Goal: Information Seeking & Learning: Understand process/instructions

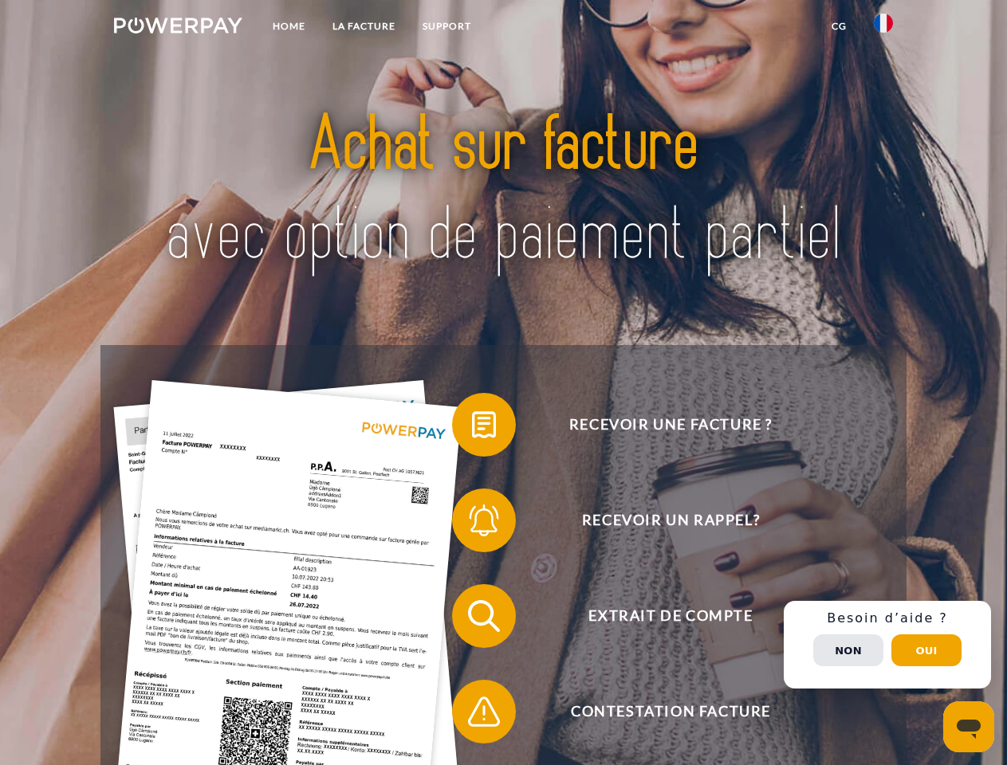
click at [178, 28] on img at bounding box center [178, 26] width 128 height 16
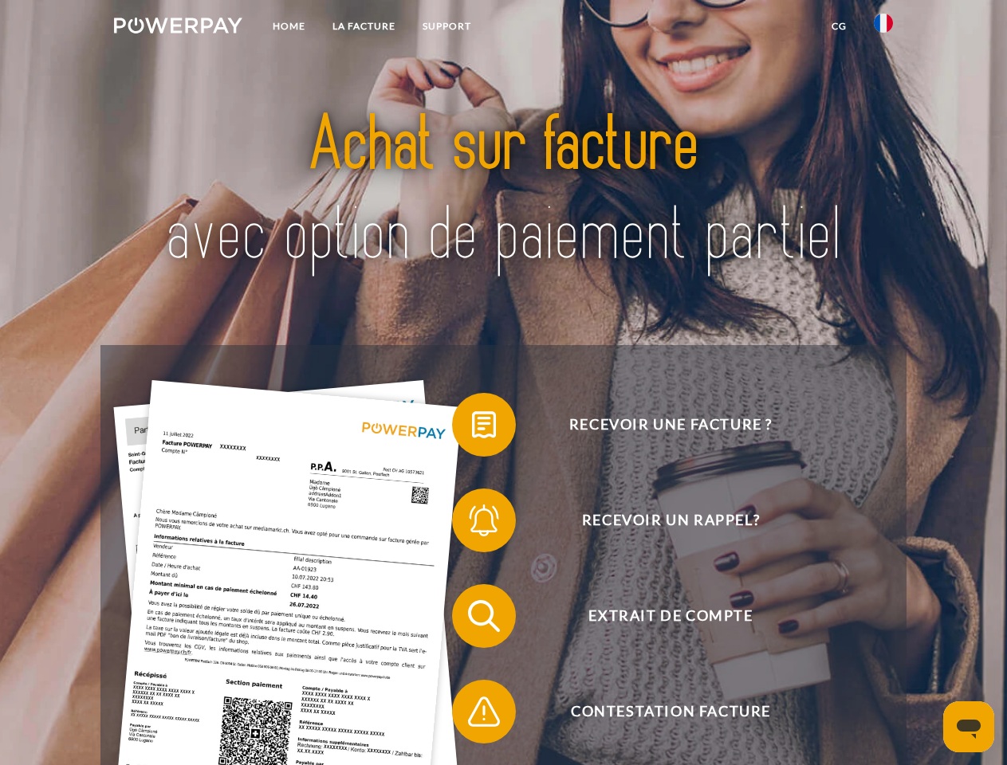
click at [883, 28] on img at bounding box center [882, 23] width 19 height 19
click at [838, 26] on link "CG" at bounding box center [839, 26] width 42 height 29
click at [472, 428] on span at bounding box center [460, 425] width 80 height 80
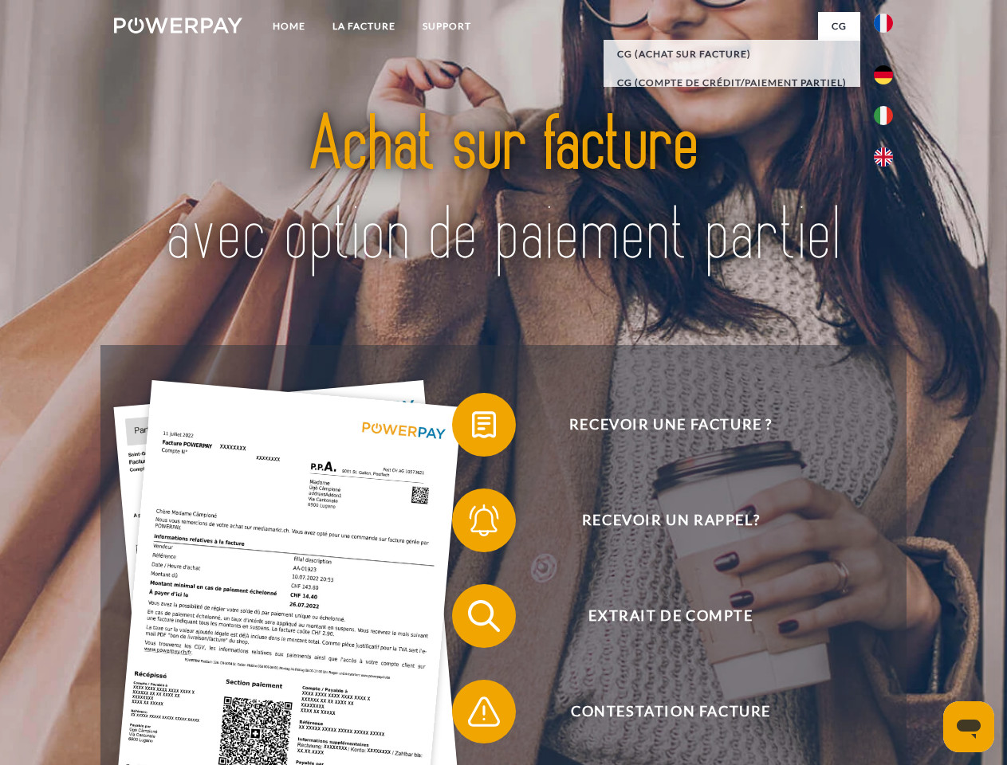
click at [472, 524] on span at bounding box center [460, 521] width 80 height 80
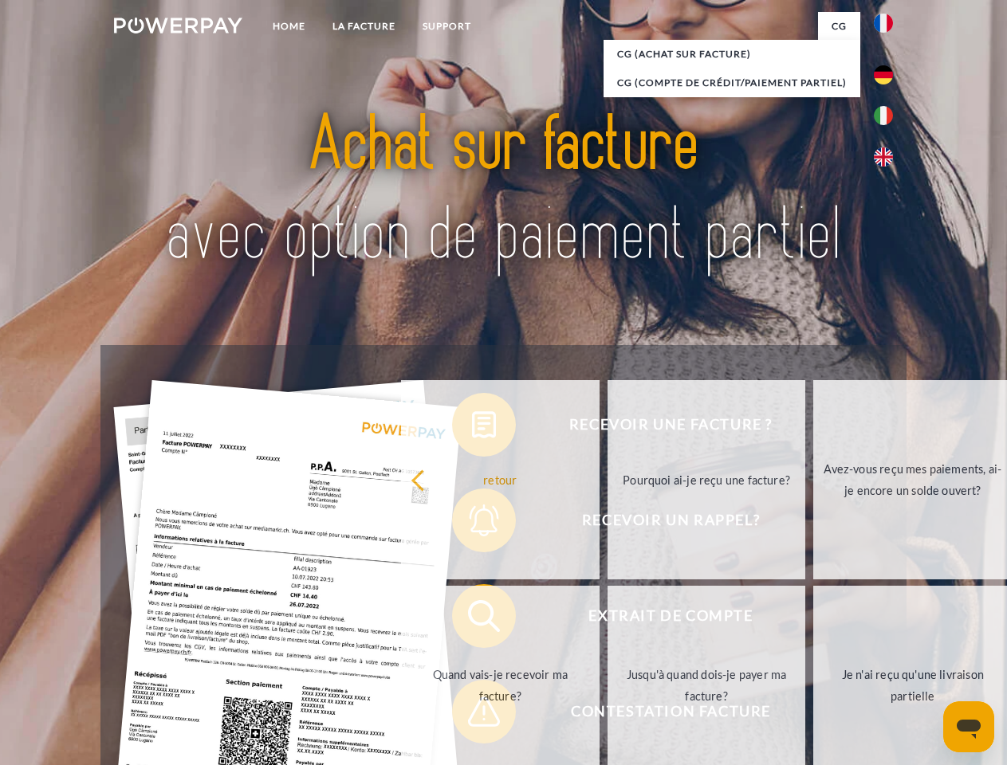
click at [607, 619] on link "Jusqu'à quand dois-je payer ma facture?" at bounding box center [706, 685] width 198 height 199
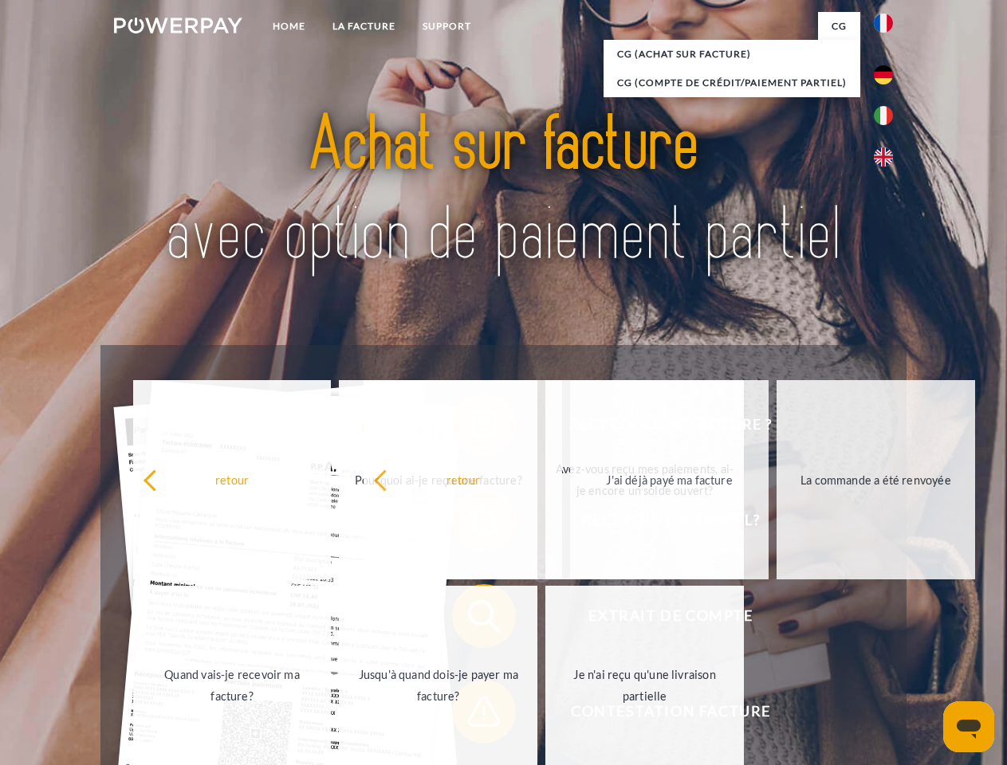
click at [472, 715] on span at bounding box center [460, 712] width 80 height 80
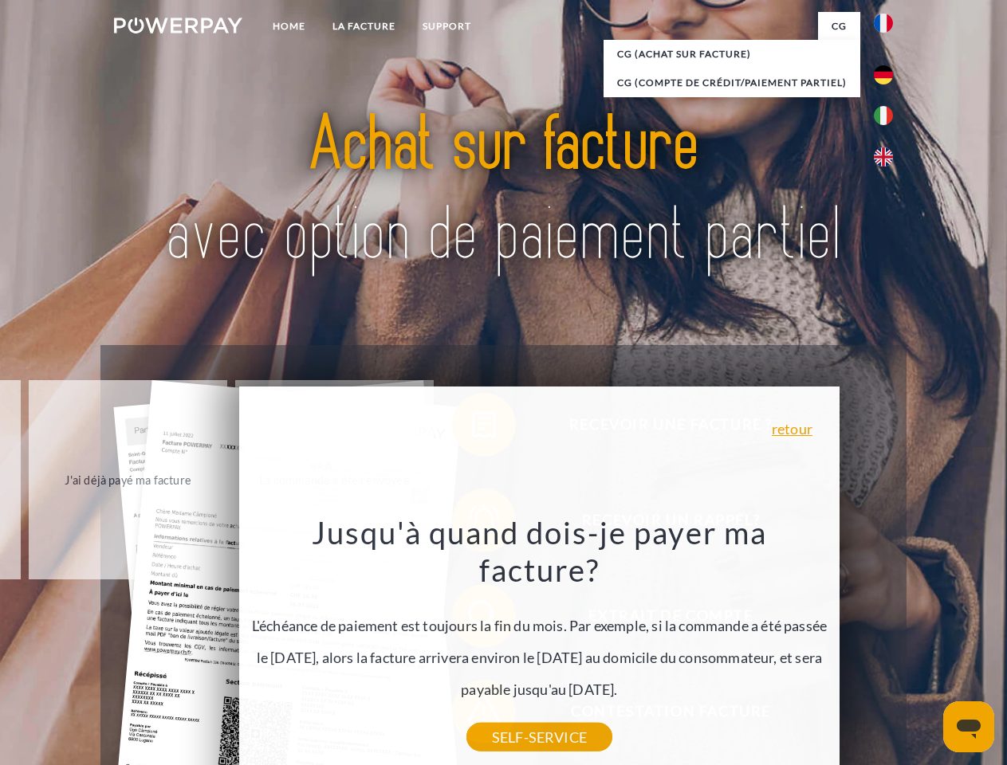
click at [887, 645] on div "Recevoir une facture ? Recevoir un rappel? Extrait de compte retour" at bounding box center [502, 664] width 805 height 638
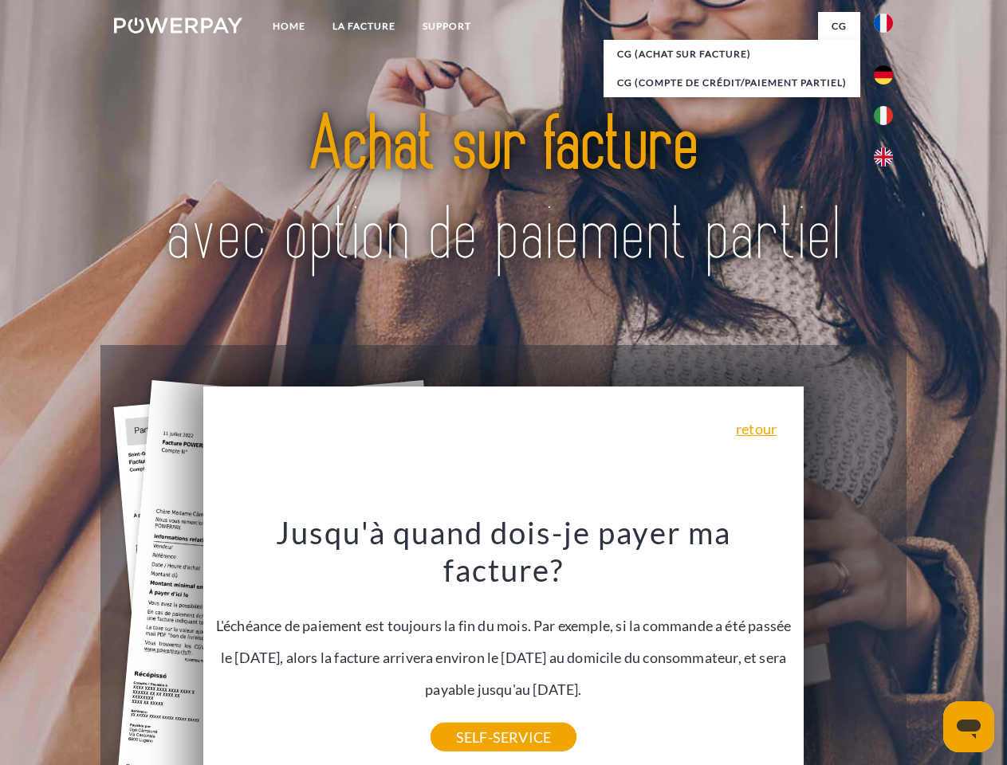
click at [848, 648] on span "Extrait de compte" at bounding box center [670, 616] width 391 height 64
click at [926, 650] on header "Home LA FACTURE Support" at bounding box center [503, 550] width 1007 height 1101
